Goal: Information Seeking & Learning: Learn about a topic

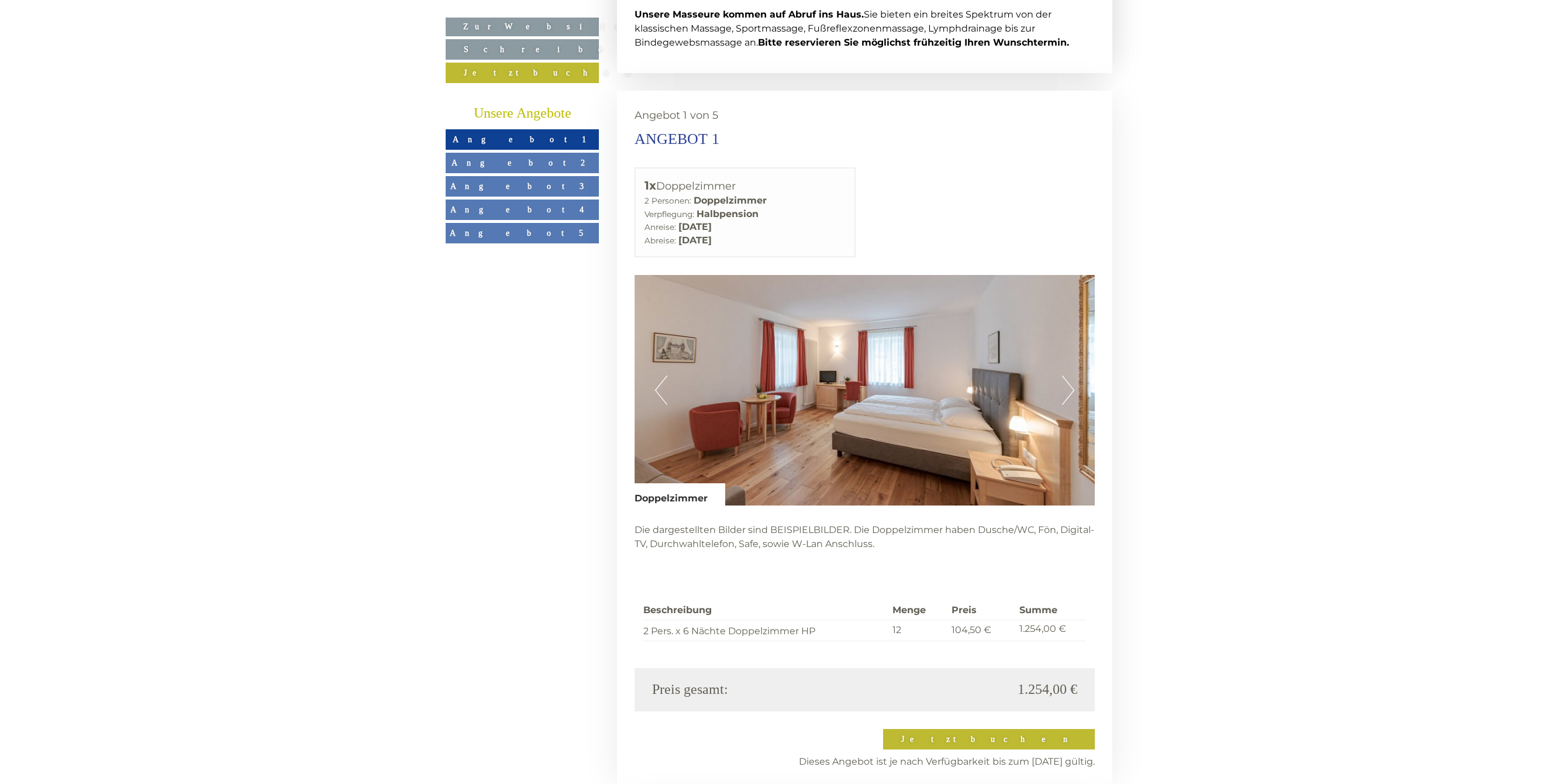
scroll to position [2898, 0]
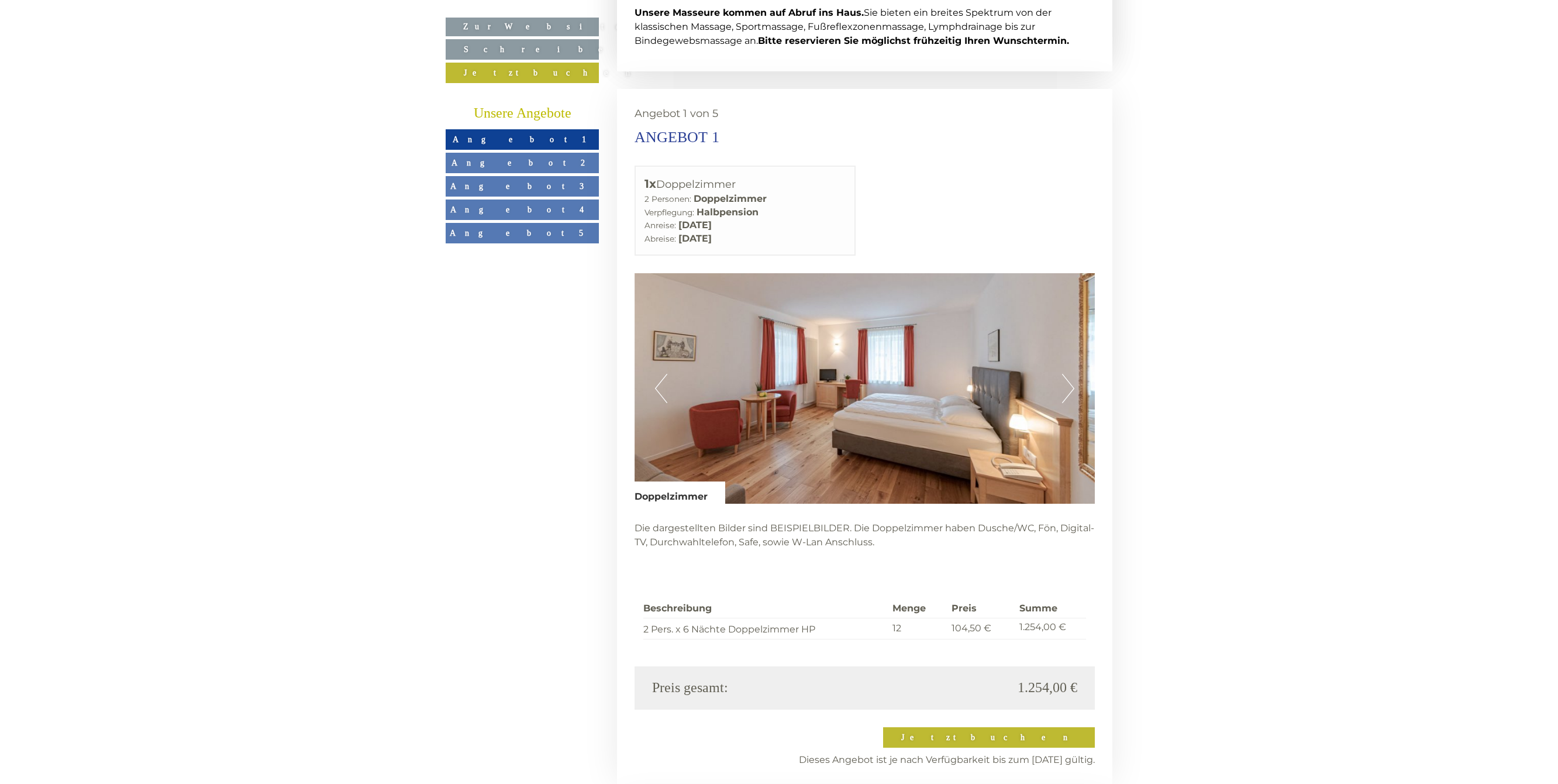
click at [1067, 374] on button "Next" at bounding box center [1068, 389] width 12 height 30
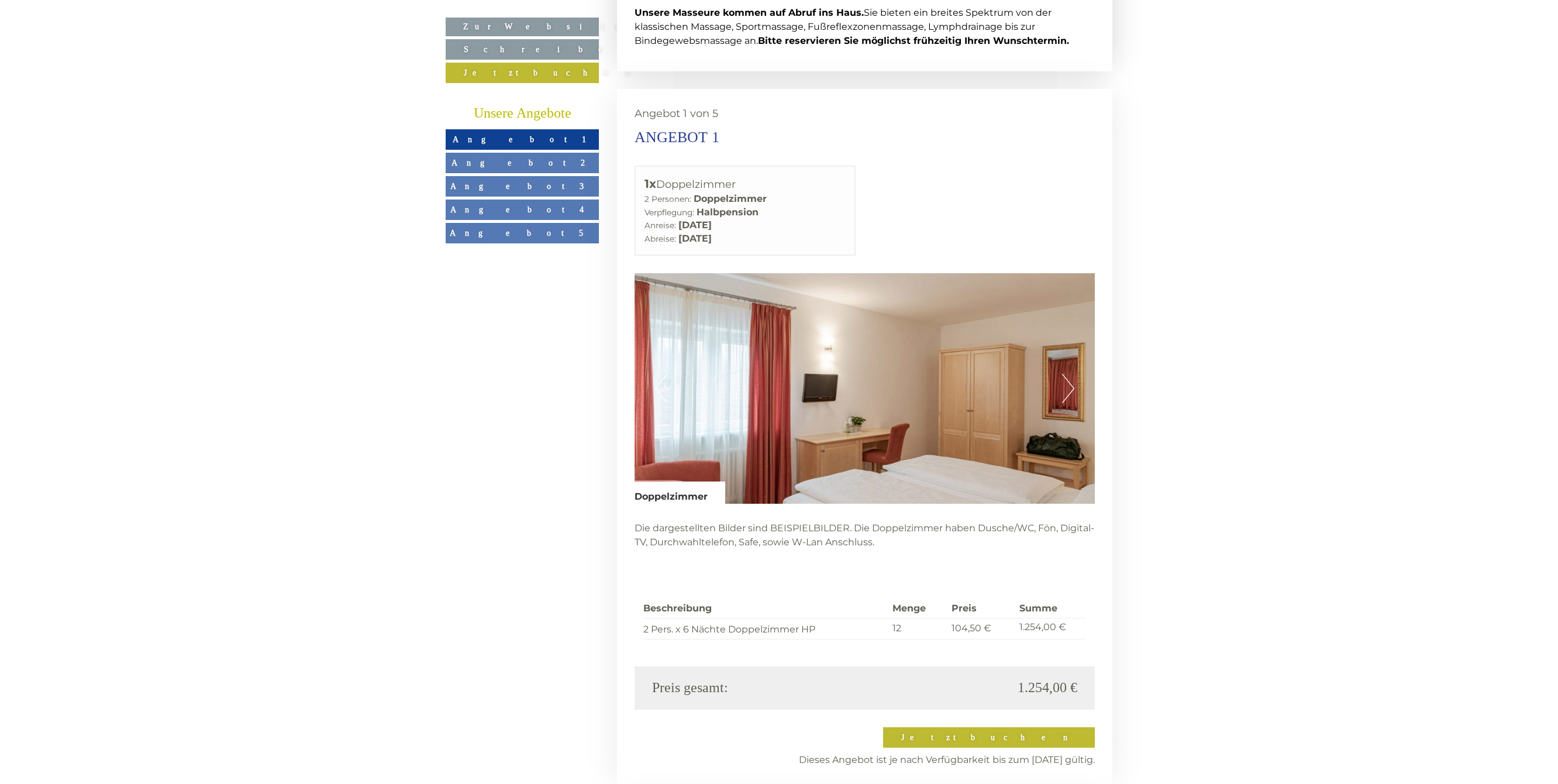
click at [1067, 374] on button "Next" at bounding box center [1068, 389] width 12 height 30
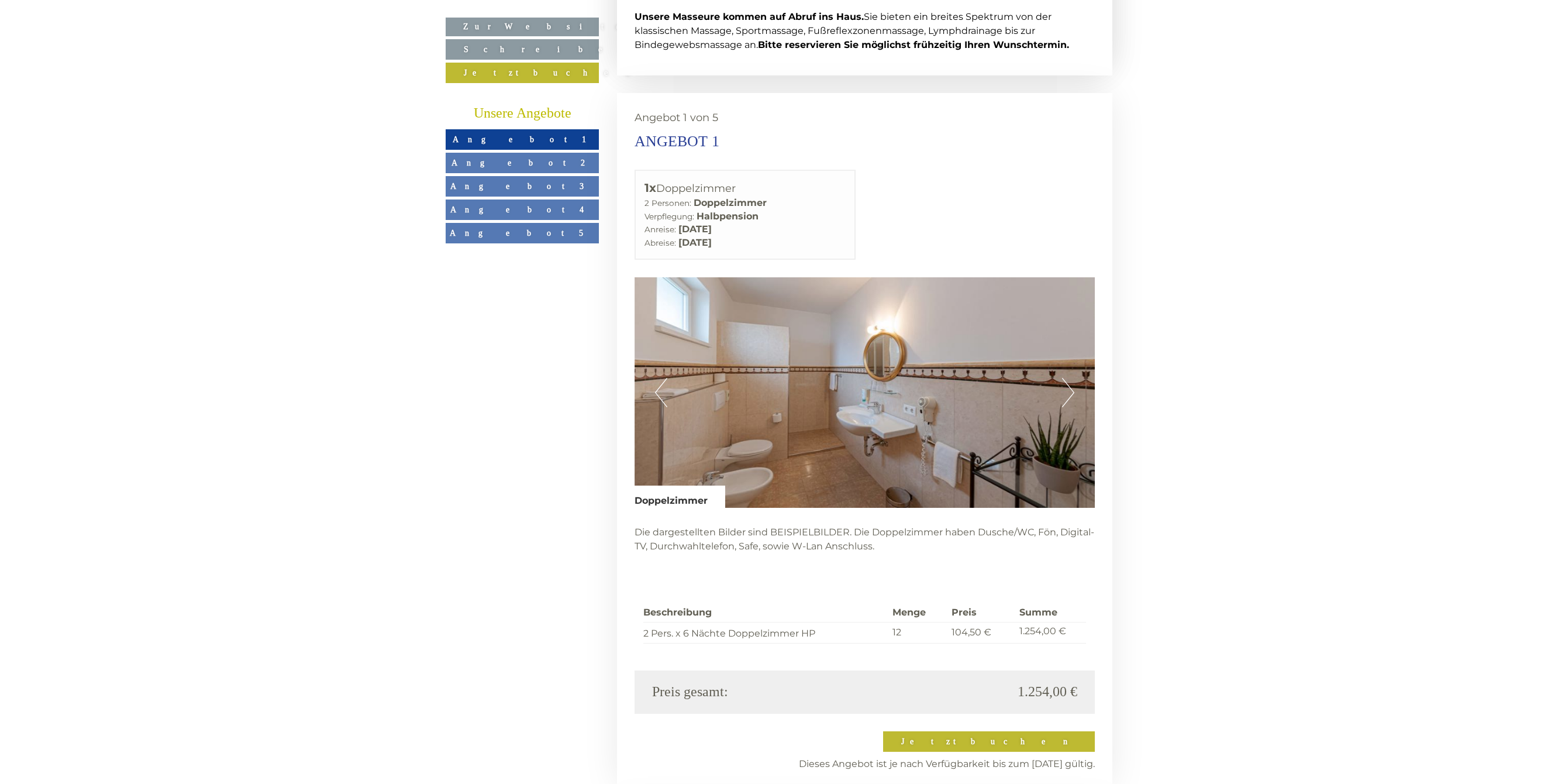
scroll to position [2894, 0]
click at [1067, 378] on button "Next" at bounding box center [1068, 392] width 12 height 30
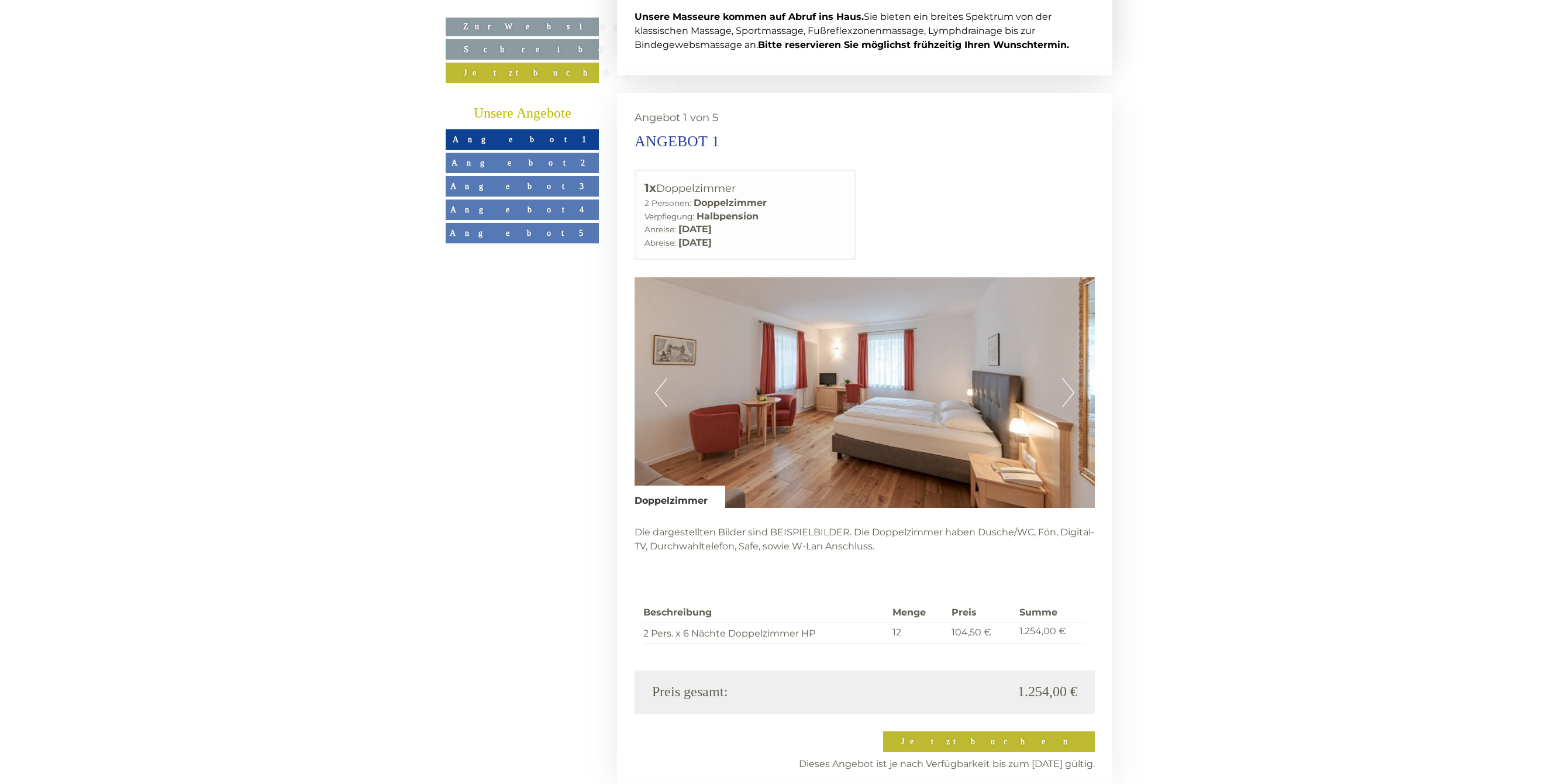
click at [1067, 378] on button "Next" at bounding box center [1068, 392] width 12 height 30
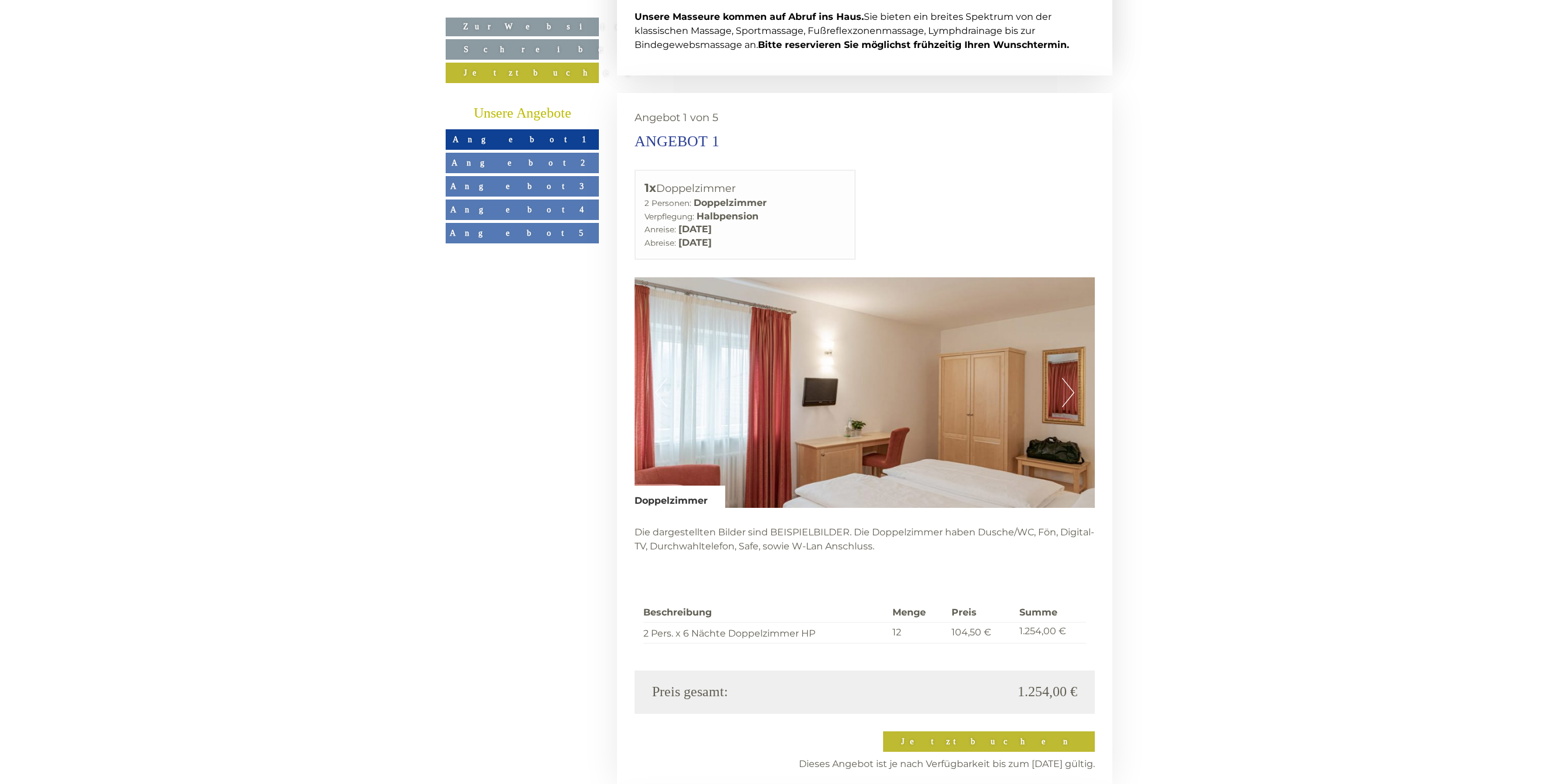
scroll to position [2892, 1]
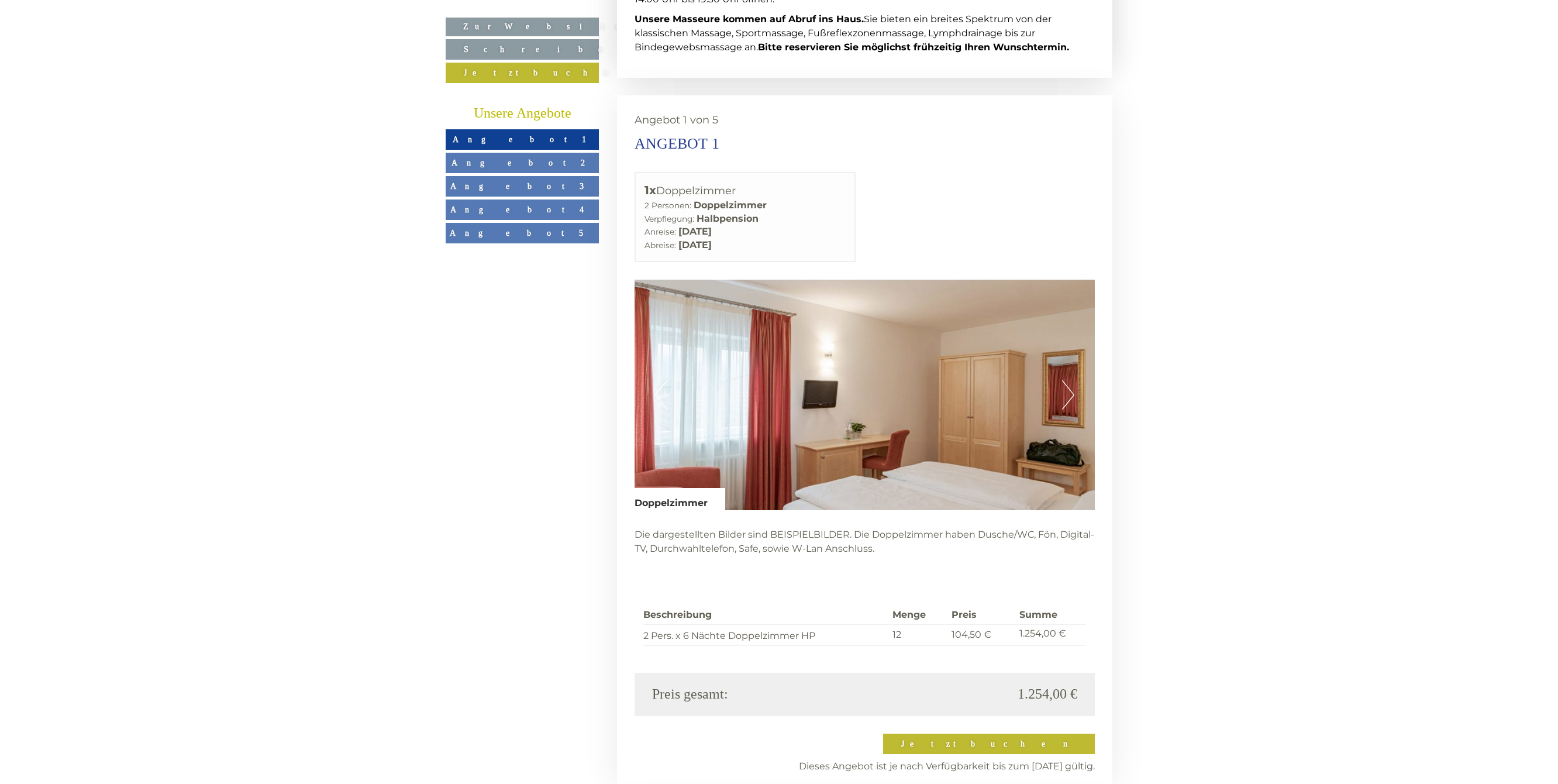
click at [1067, 380] on button "Next" at bounding box center [1068, 395] width 12 height 30
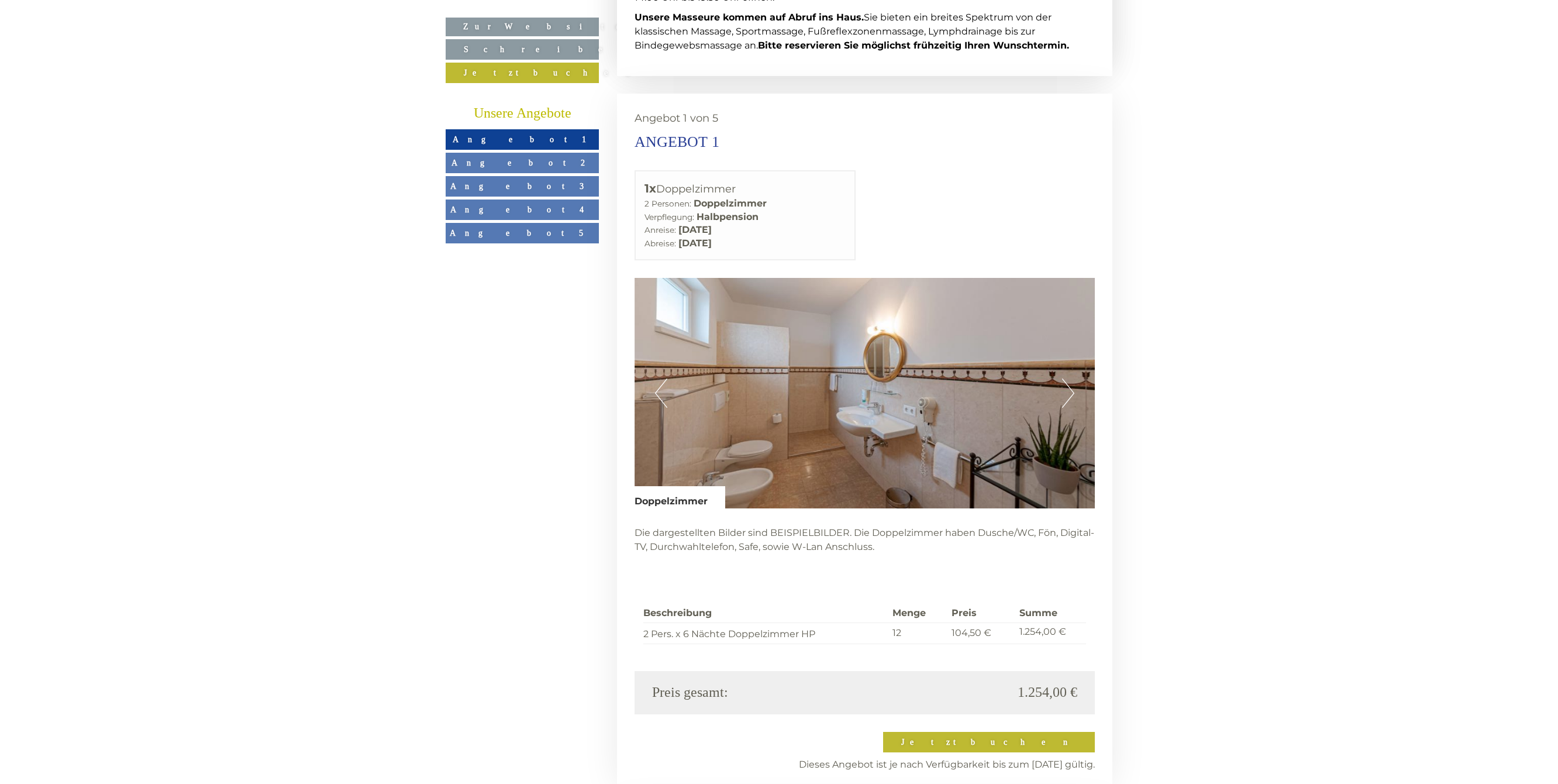
click at [1067, 378] on button "Next" at bounding box center [1068, 393] width 12 height 30
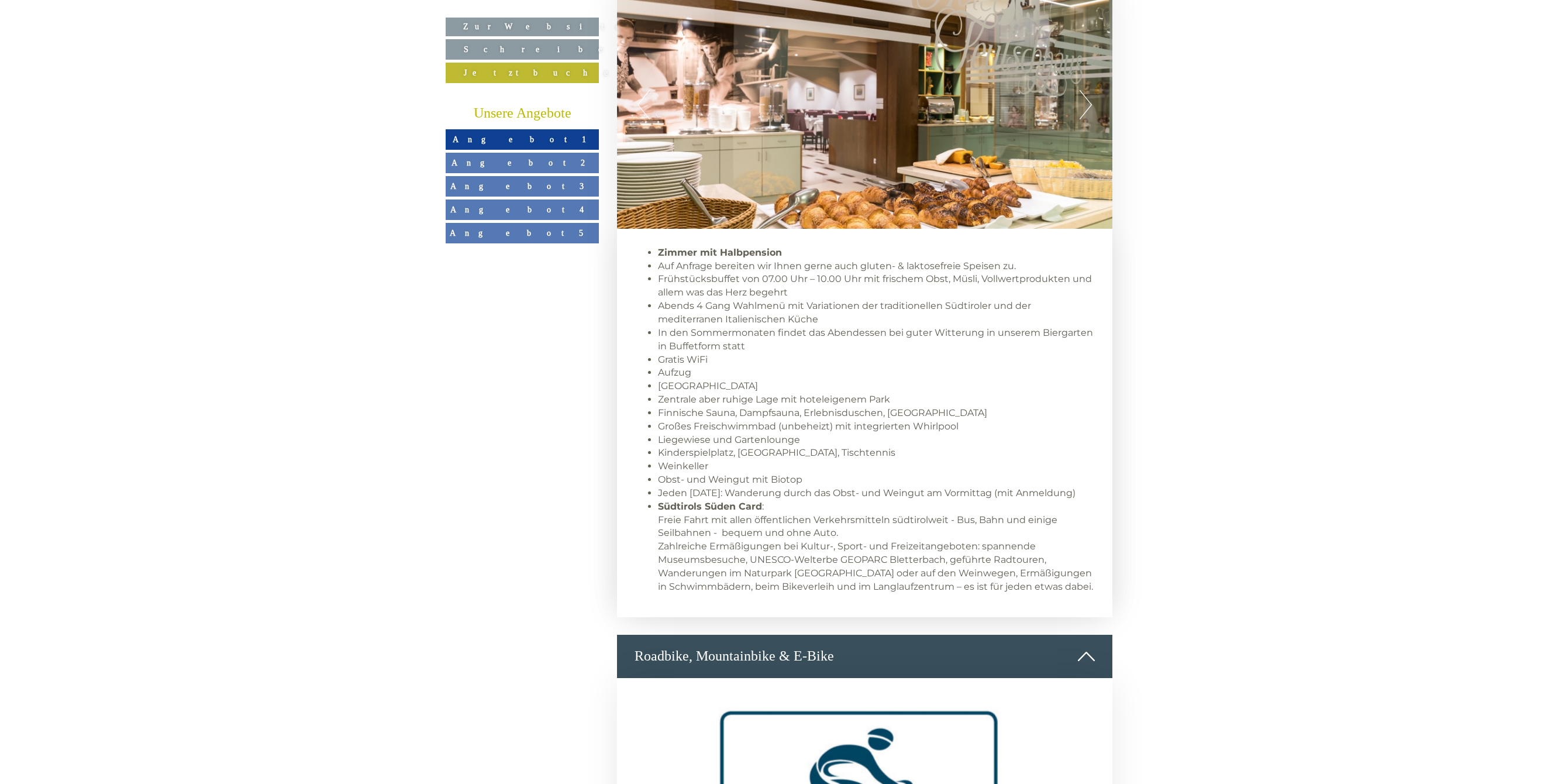
scroll to position [1005, 0]
click at [779, 634] on div "Roadbike, Mountainbike & E-Bike" at bounding box center [865, 656] width 496 height 44
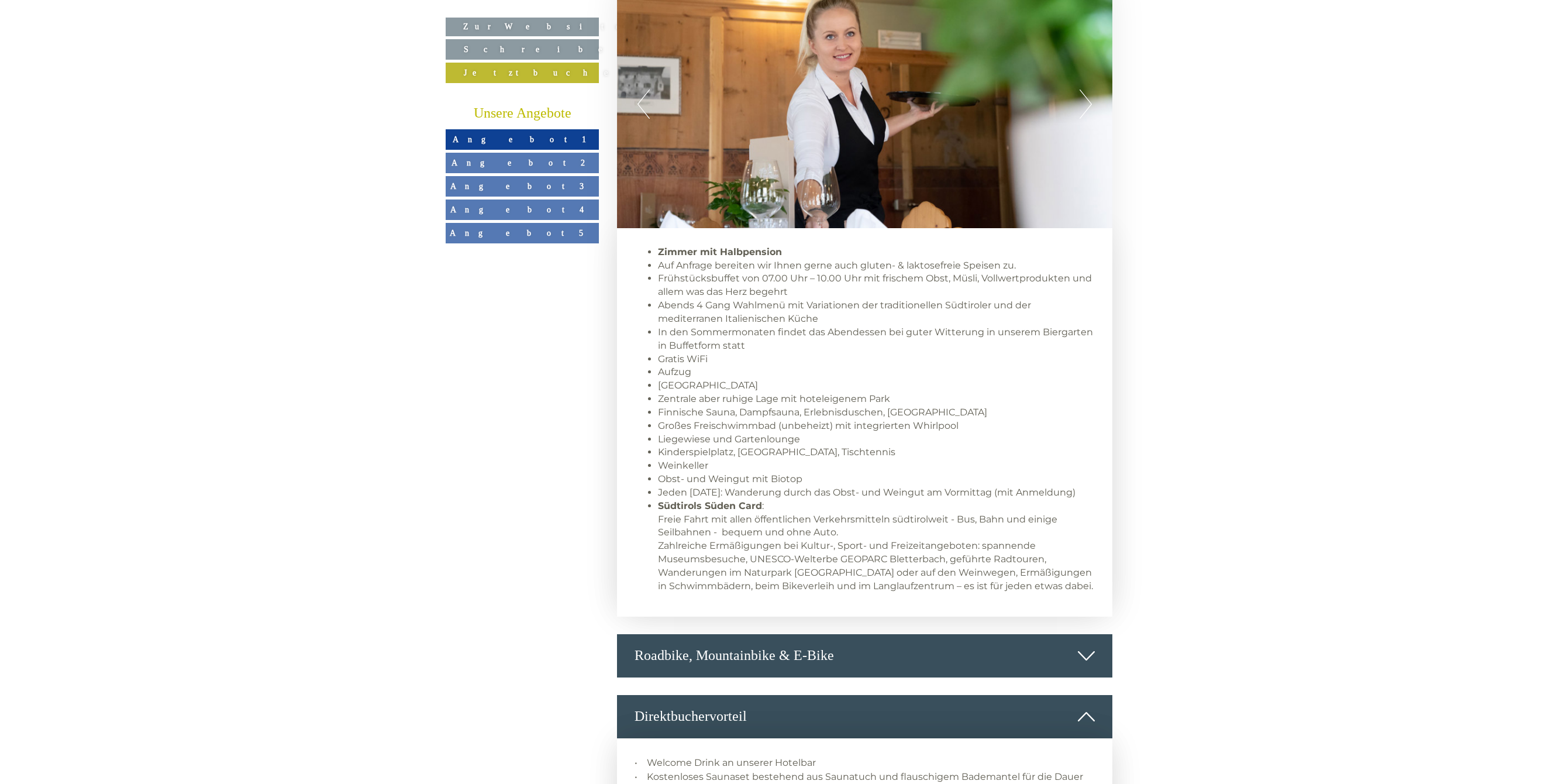
click at [781, 634] on div "Roadbike, Mountainbike & E-Bike" at bounding box center [865, 656] width 496 height 44
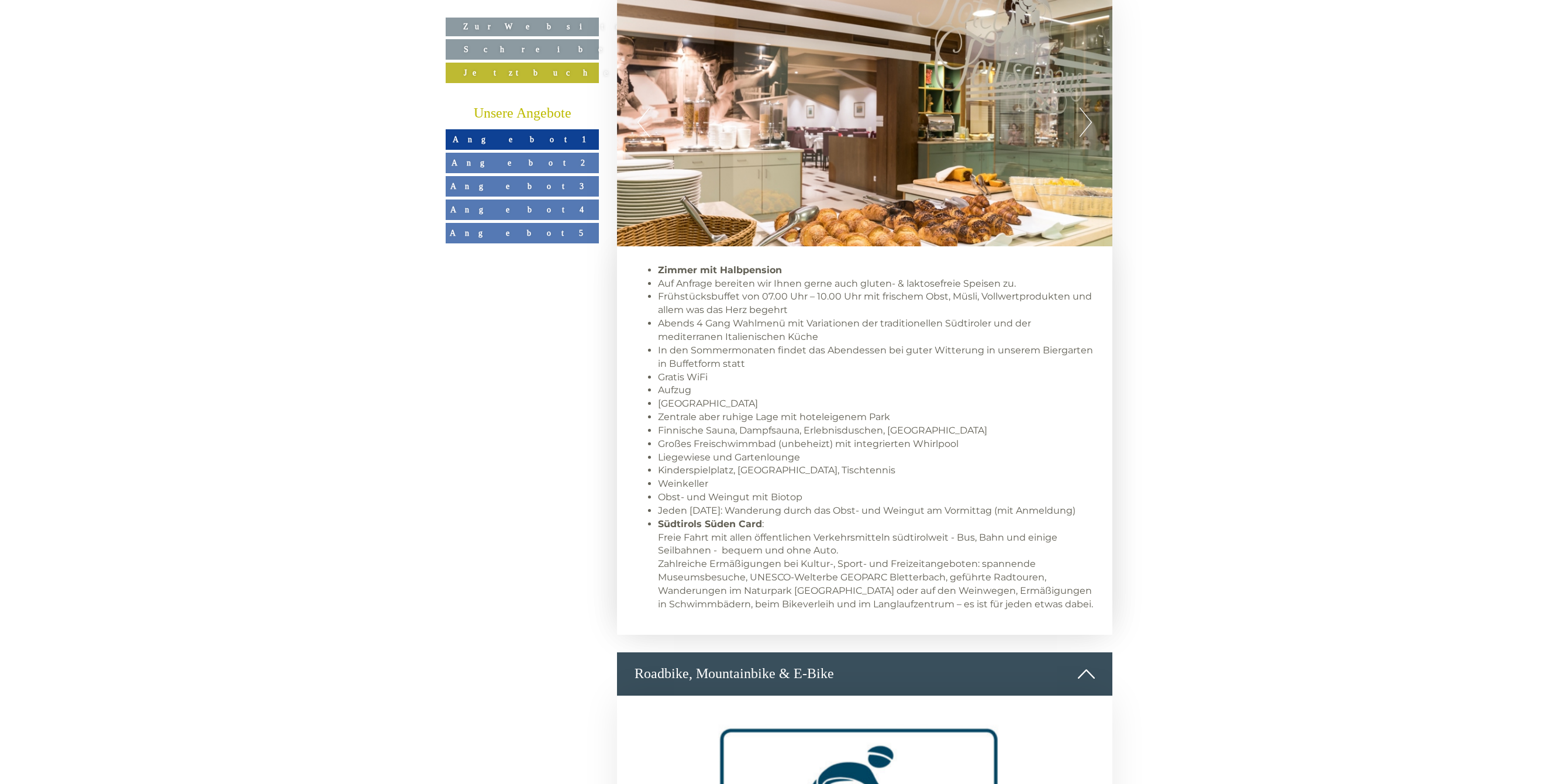
scroll to position [884, 0]
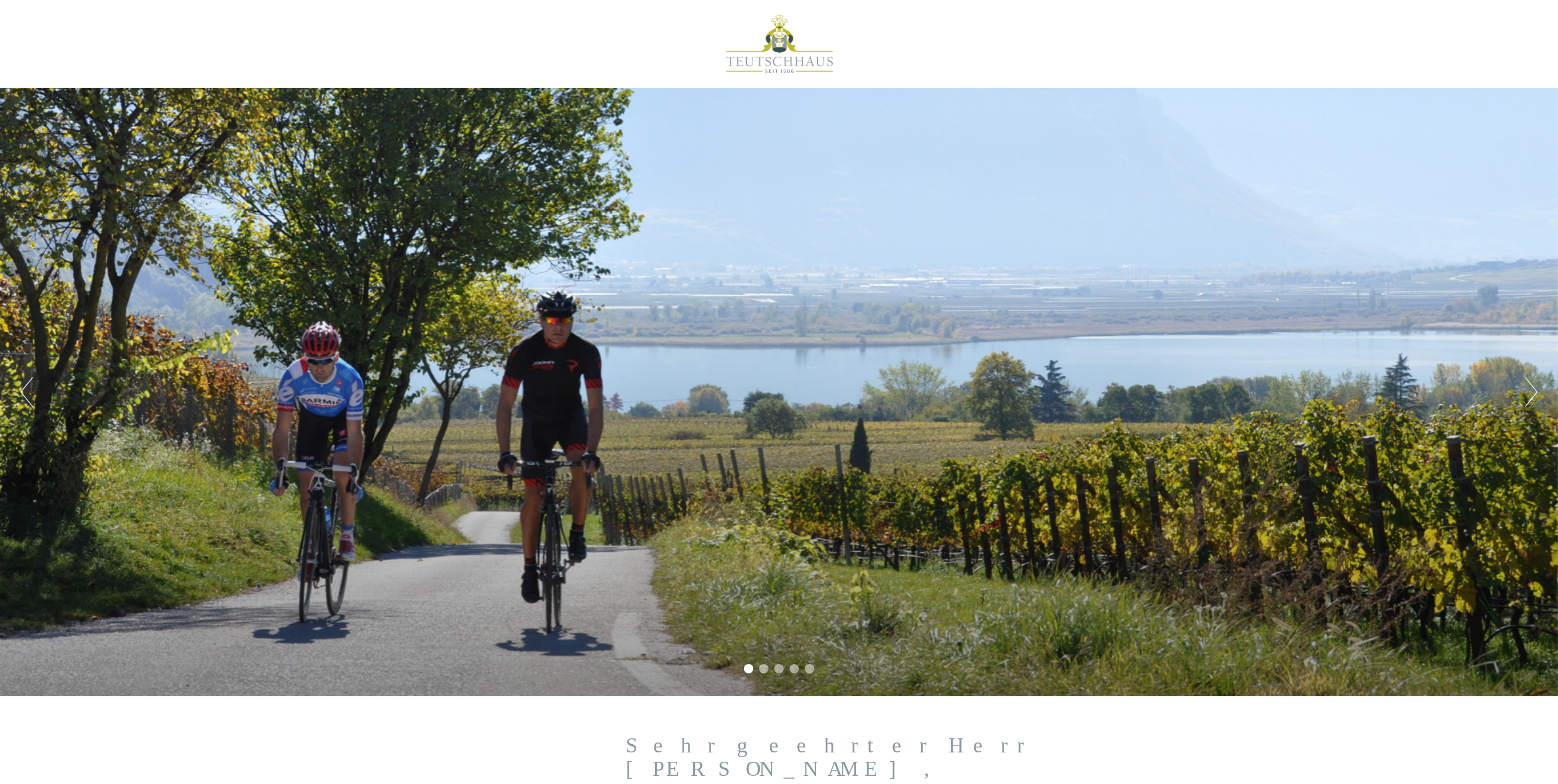
scroll to position [0, 0]
click at [779, 61] on div at bounding box center [779, 44] width 655 height 76
click at [753, 65] on div at bounding box center [779, 44] width 655 height 76
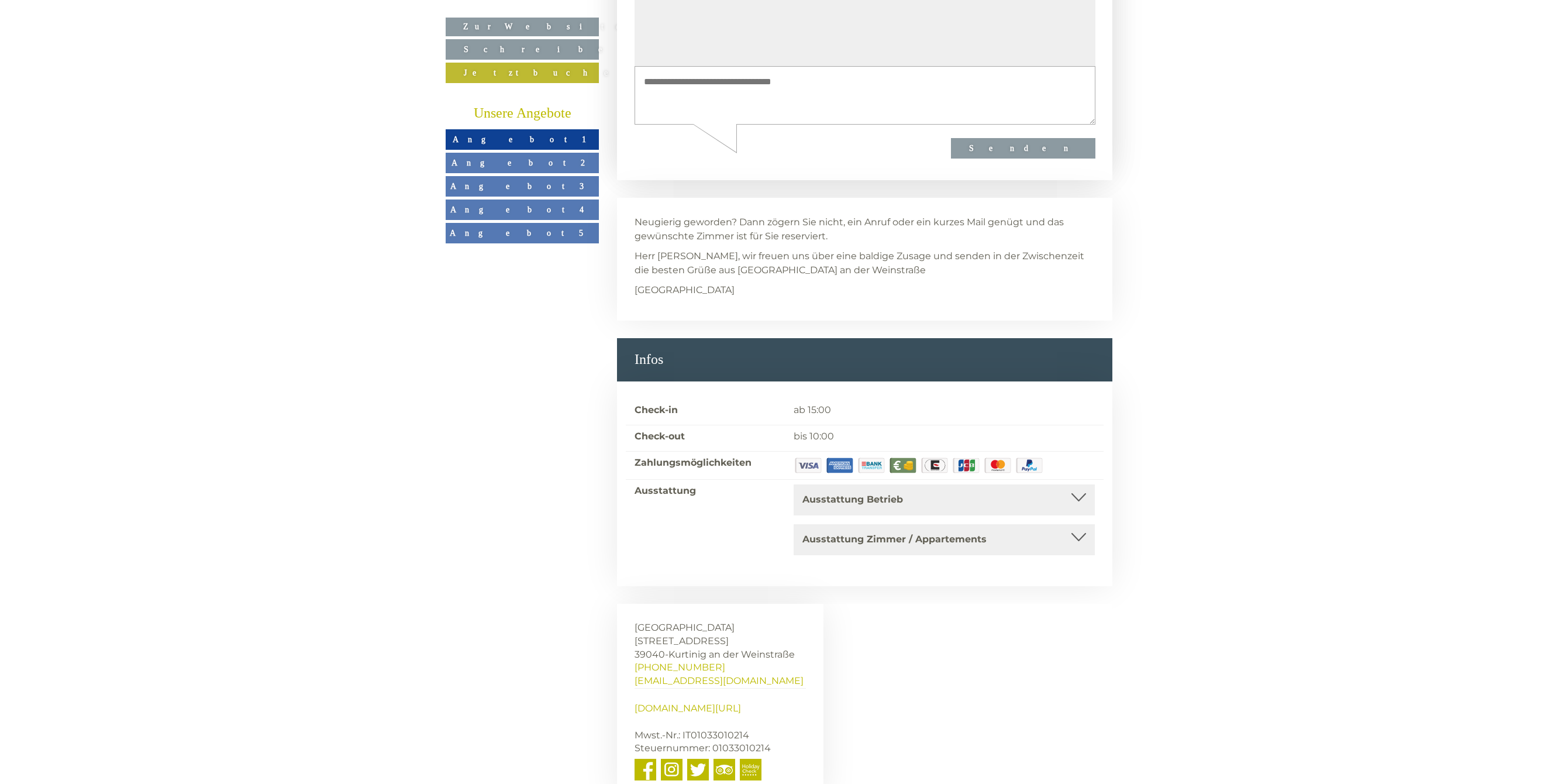
scroll to position [6579, 0]
click at [731, 650] on span "Kurtinig an der Weinstraße" at bounding box center [731, 655] width 127 height 11
drag, startPoint x: 682, startPoint y: 594, endPoint x: 799, endPoint y: 595, distance: 117.0
click at [795, 650] on span "Kurtinig an der Weinstraße" at bounding box center [731, 655] width 127 height 11
